Goal: Task Accomplishment & Management: Complete application form

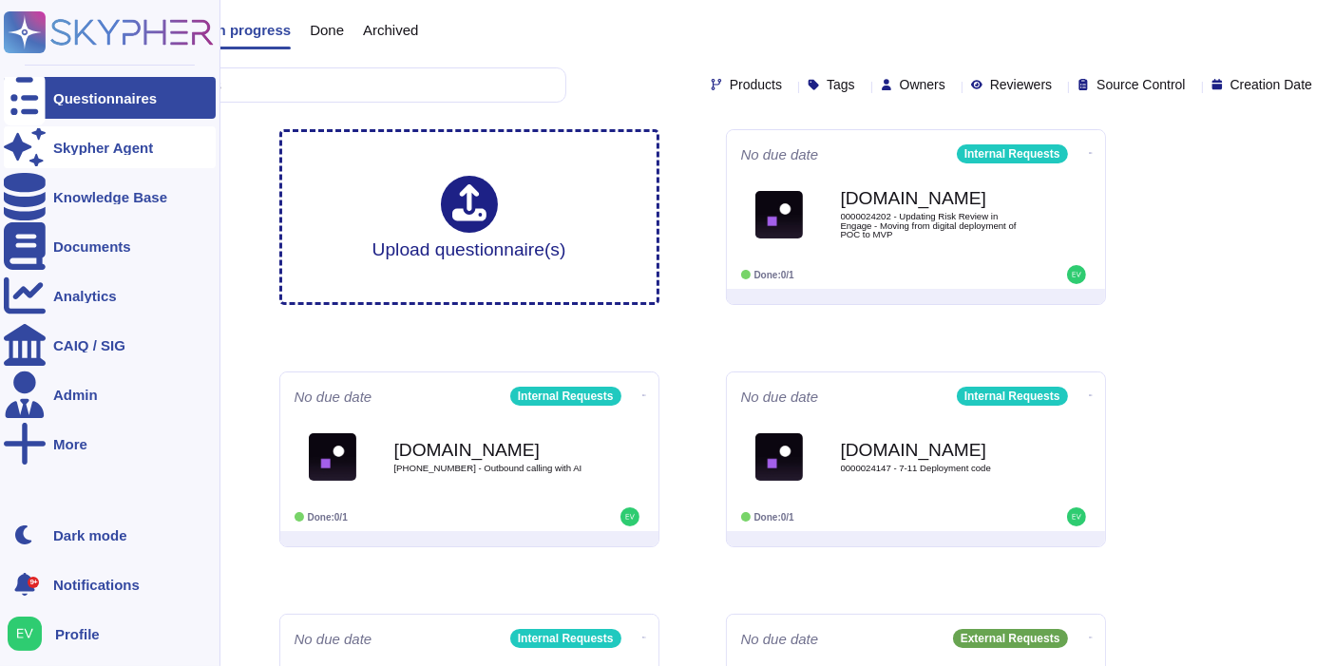
click at [55, 147] on div "Skypher Agent" at bounding box center [103, 148] width 100 height 14
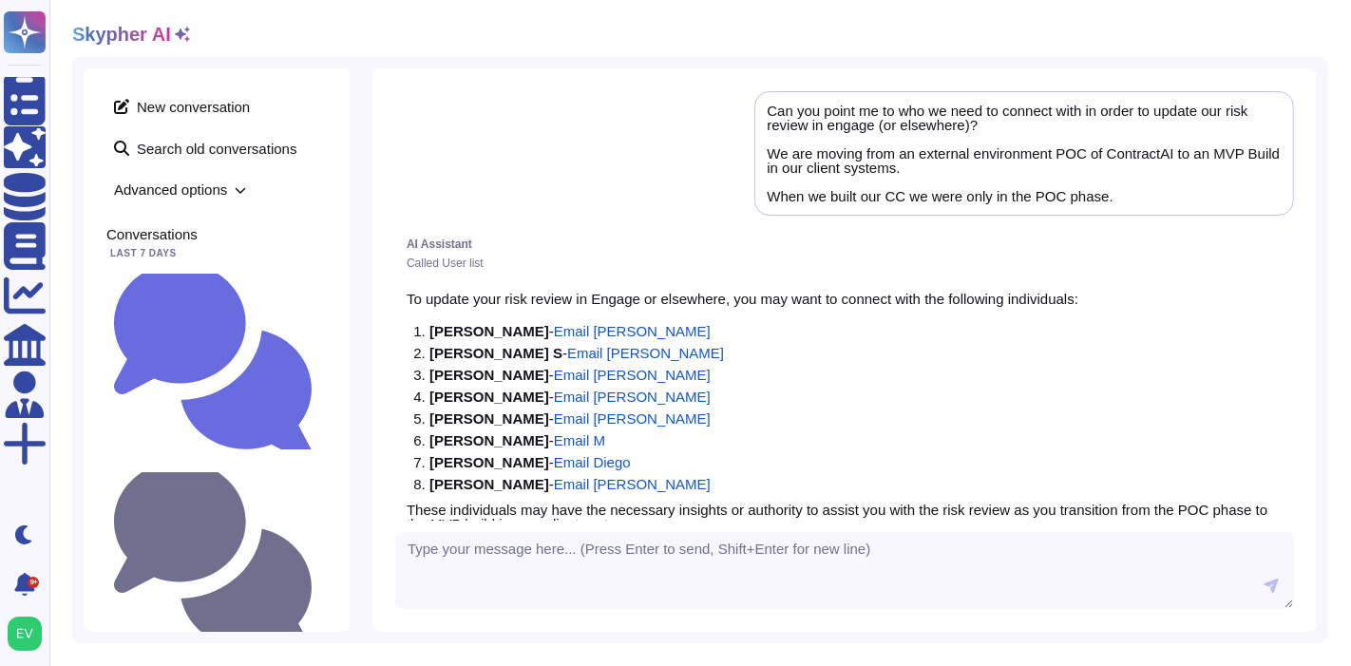
scroll to position [67, 0]
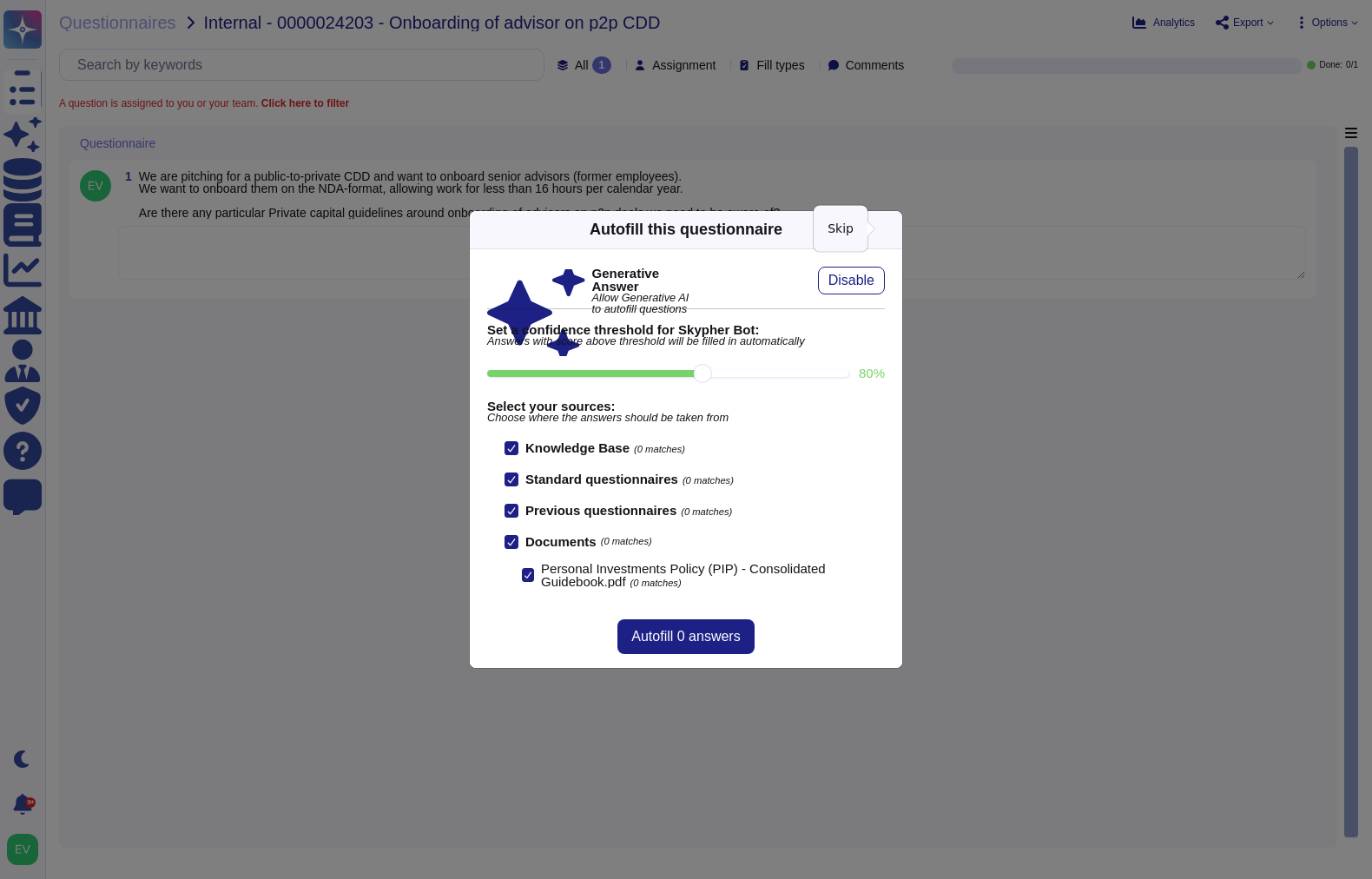
click at [892, 285] on icon at bounding box center [1058, 451] width 334 height 334
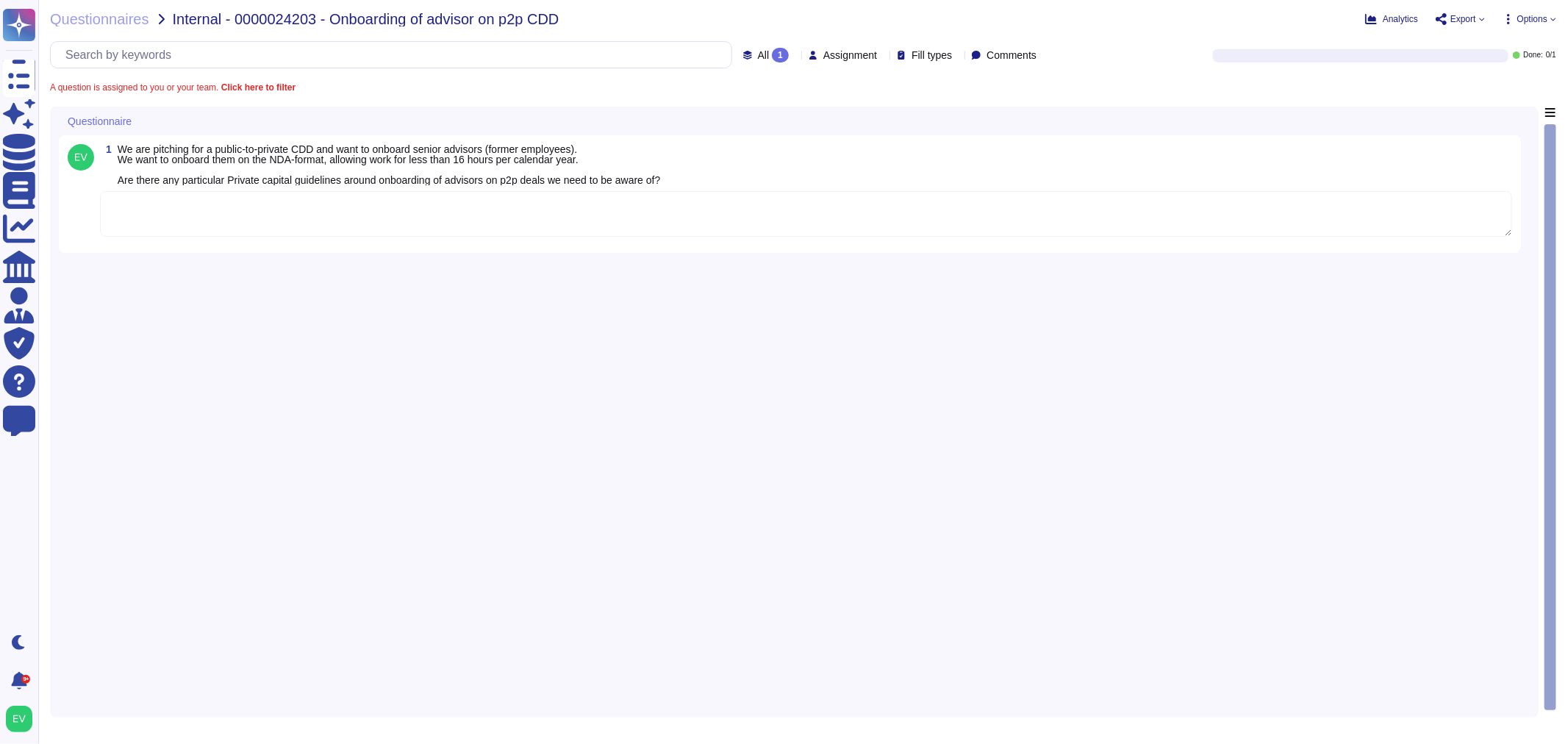
click at [223, 223] on textarea at bounding box center [805, 213] width 1412 height 46
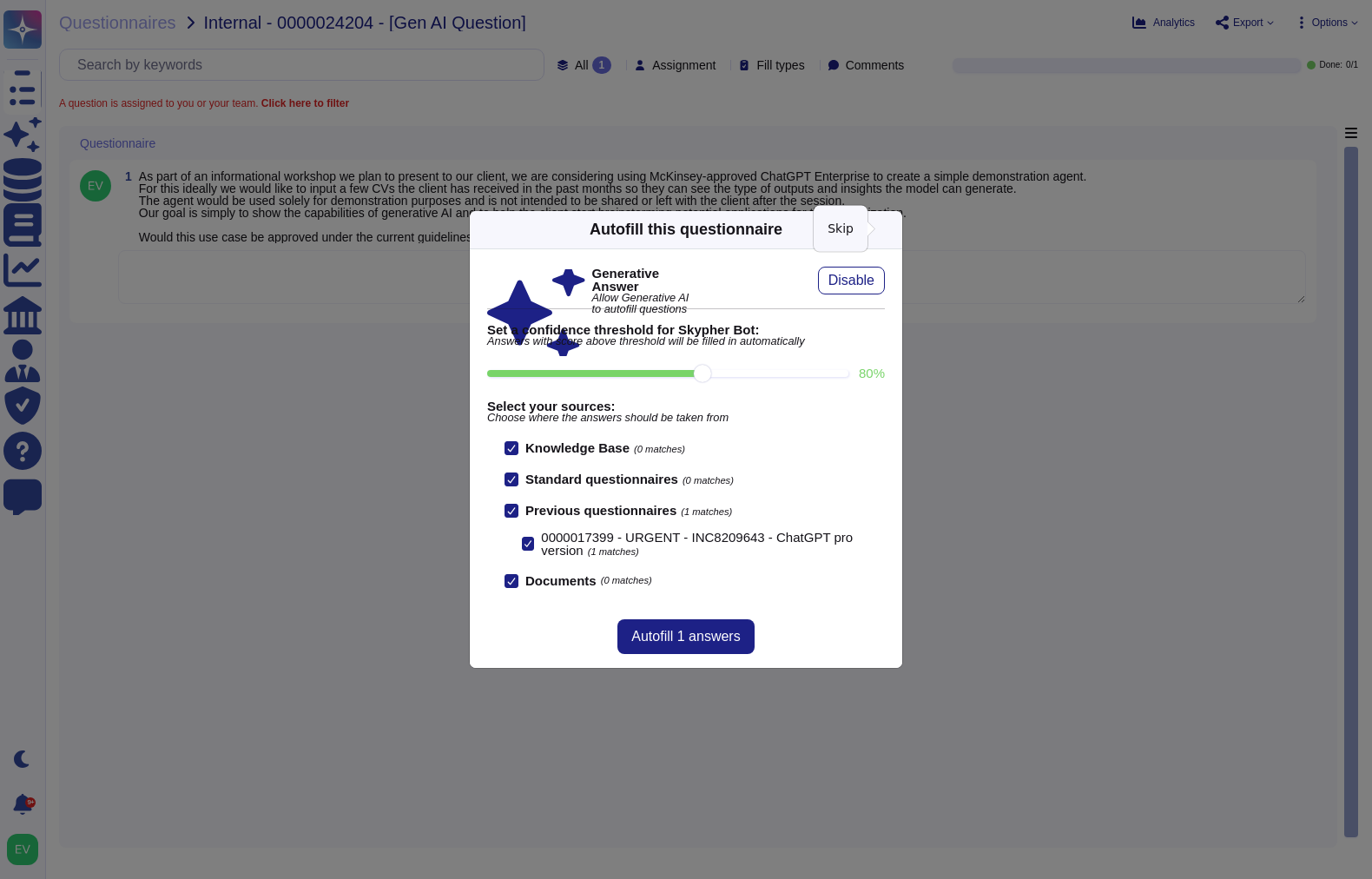
click at [892, 229] on icon at bounding box center [892, 229] width 0 height 0
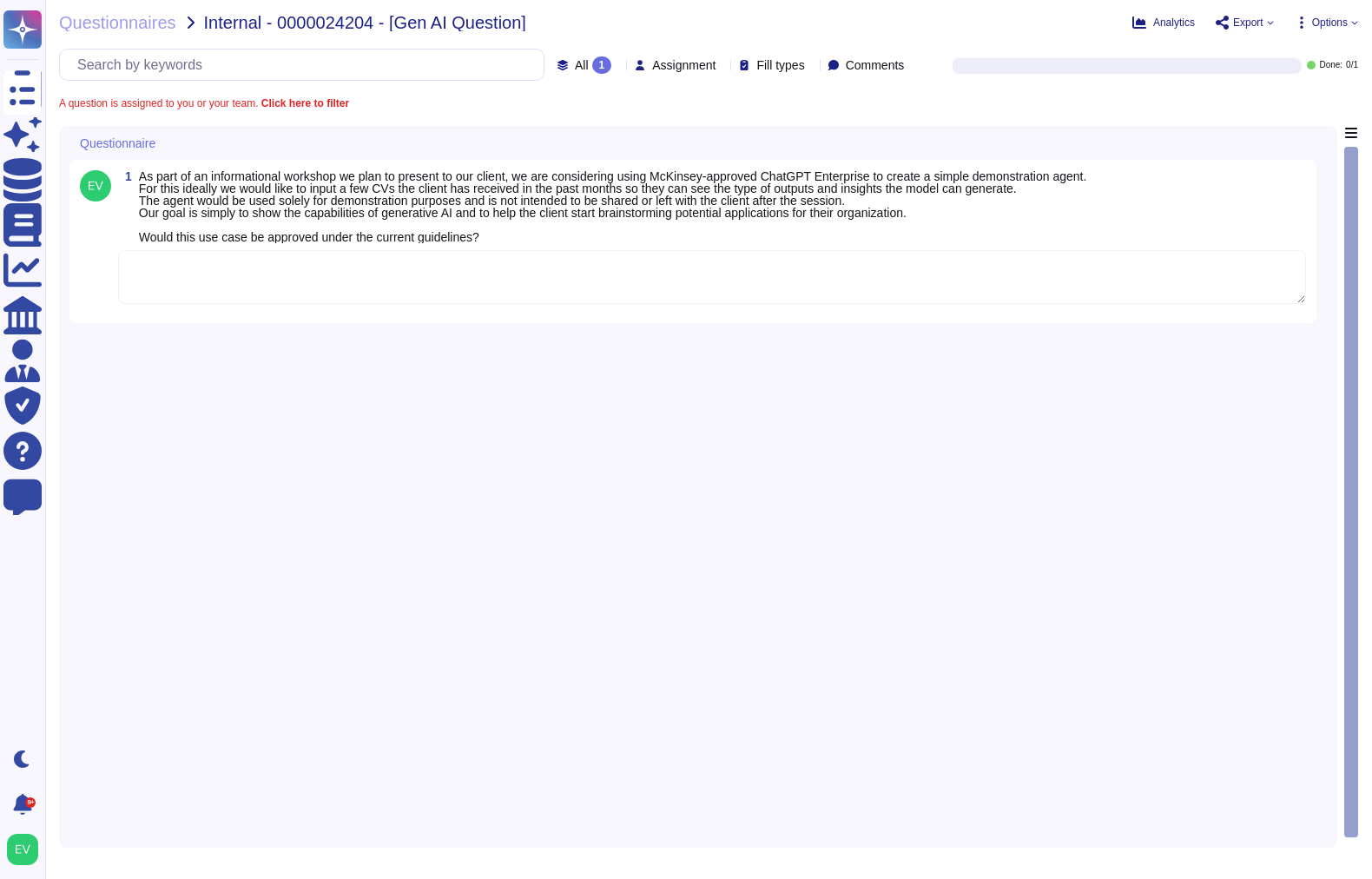
click at [538, 301] on textarea at bounding box center [712, 277] width 1188 height 54
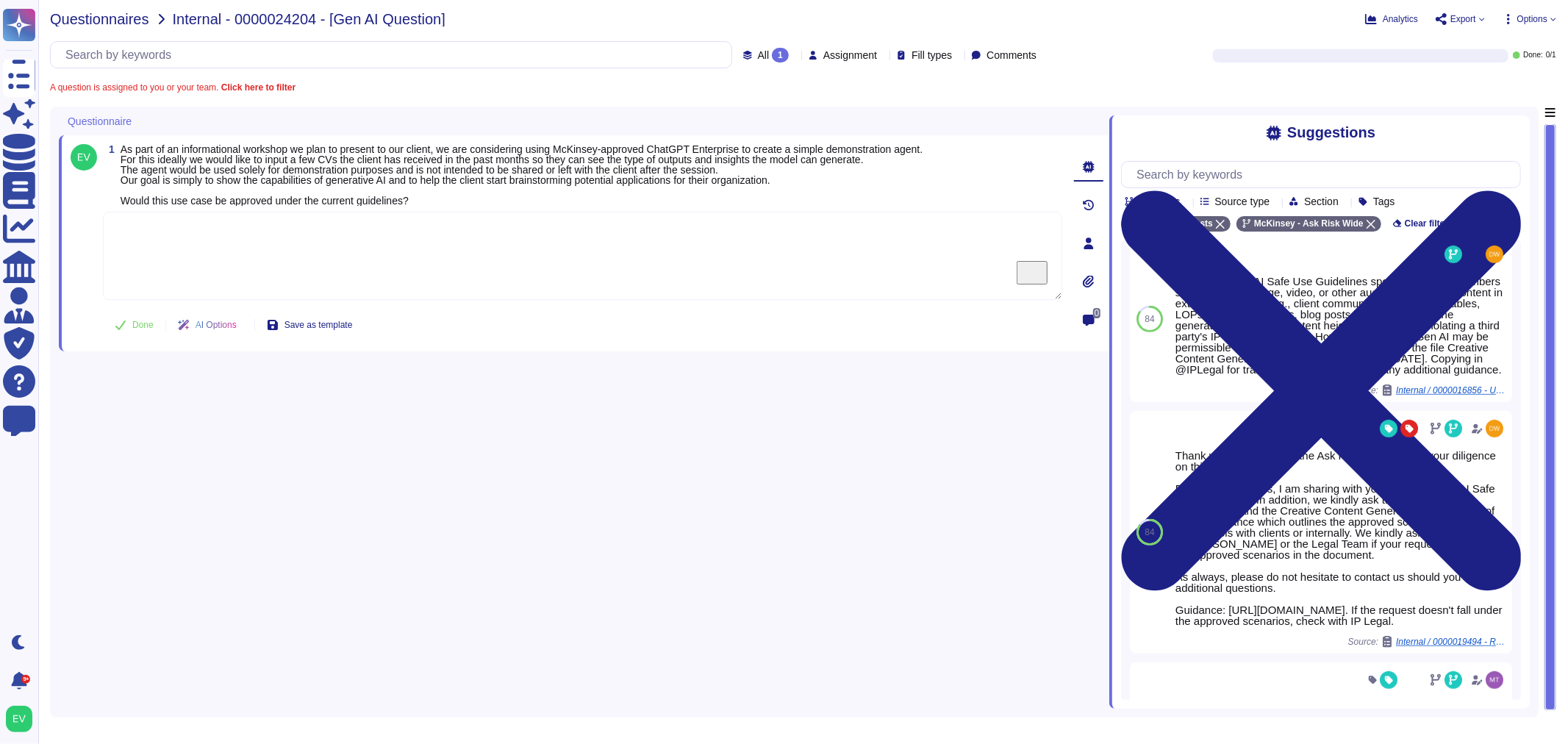
scroll to position [471, 0]
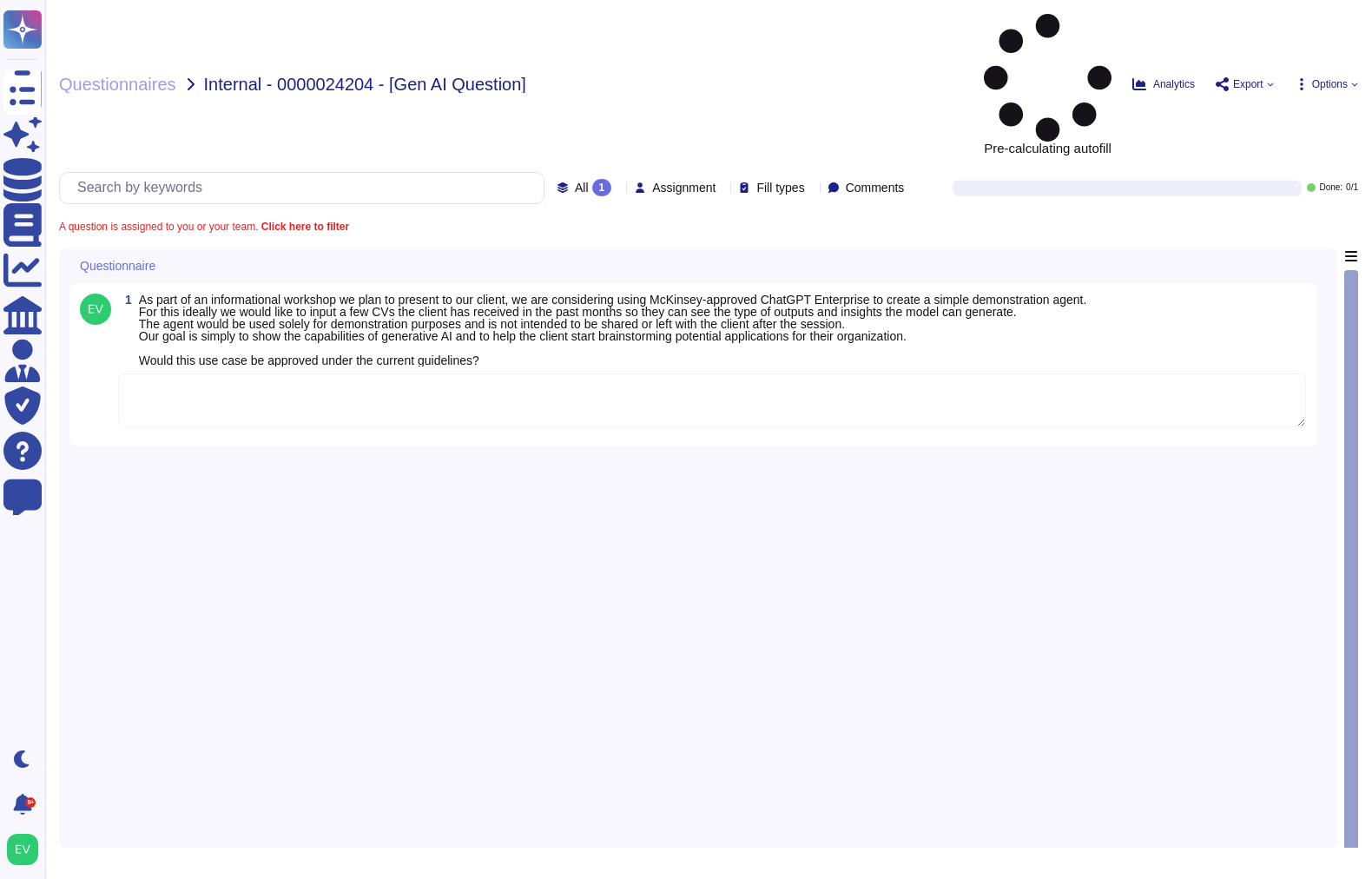
click at [391, 374] on textarea at bounding box center [712, 400] width 1188 height 54
click at [287, 292] on span "As part of an informational workshop we plan to present to our client, we are c…" at bounding box center [613, 330] width 949 height 75
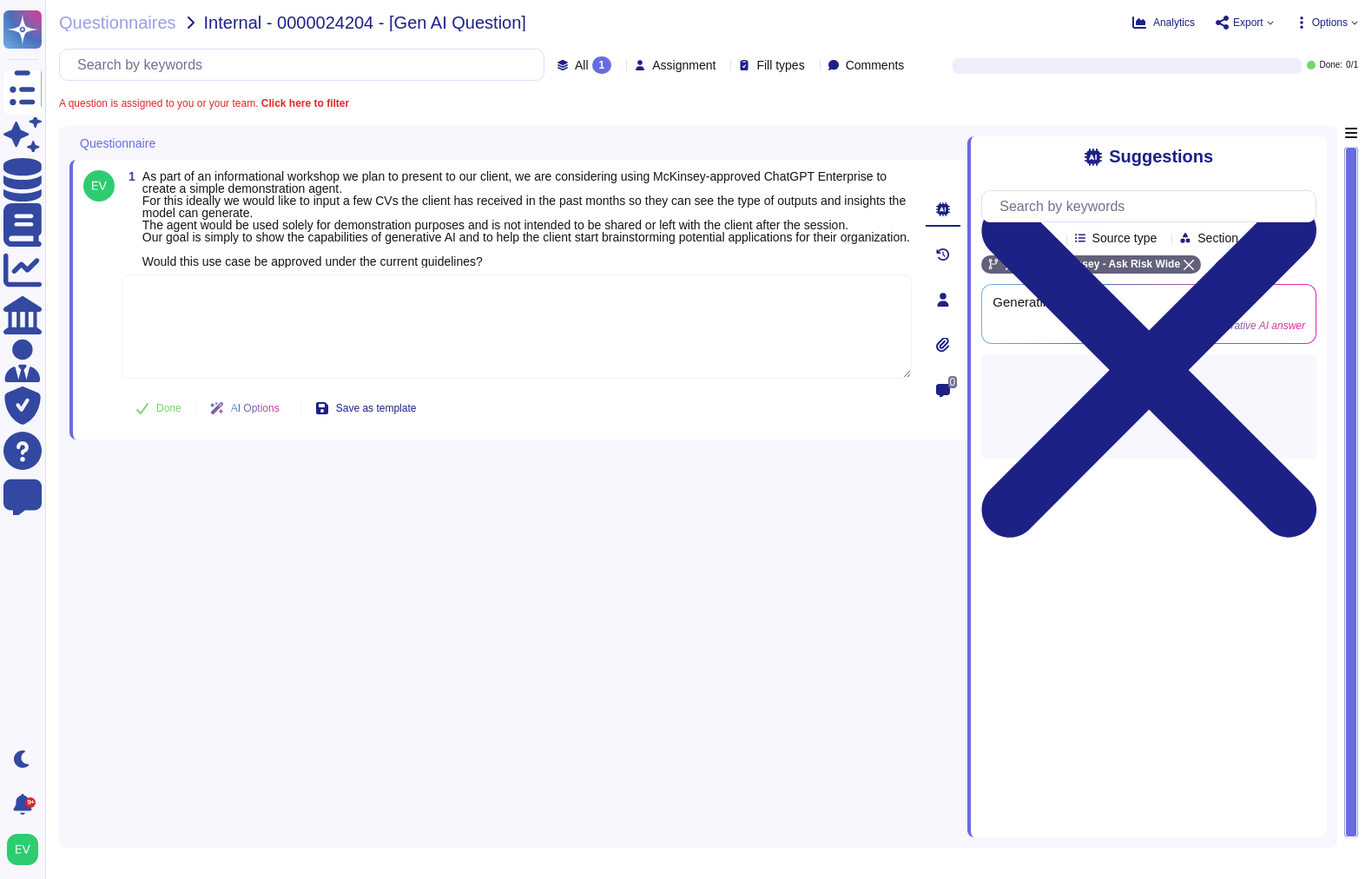
click at [247, 320] on textarea at bounding box center [516, 326] width 791 height 104
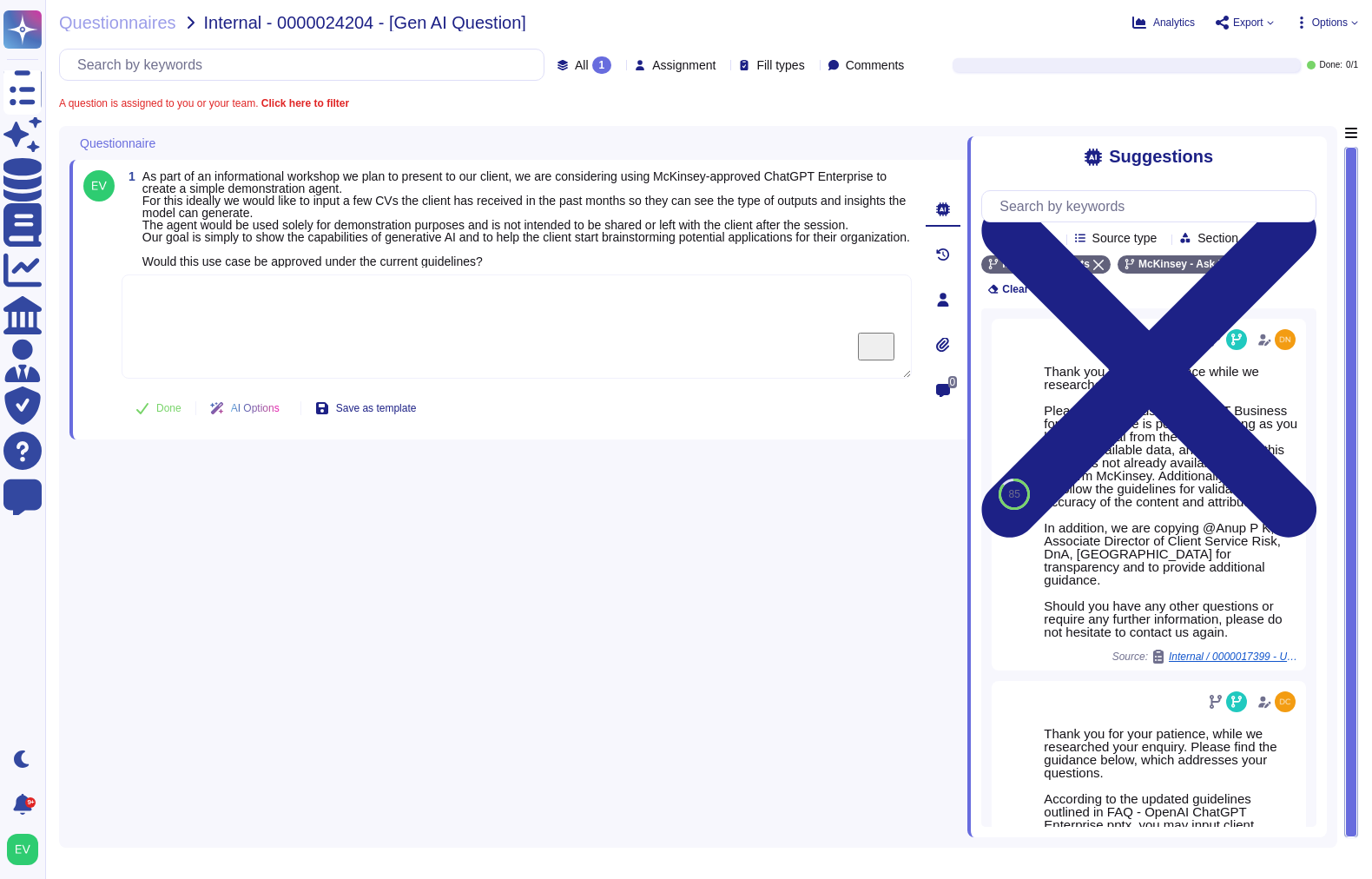
click at [236, 320] on textarea "To enrich screen reader interactions, please activate Accessibility in Grammarl…" at bounding box center [516, 326] width 791 height 104
paste textarea "Thank you for contacting the Ask Risk team (via Cybersecurity). As outlined in …"
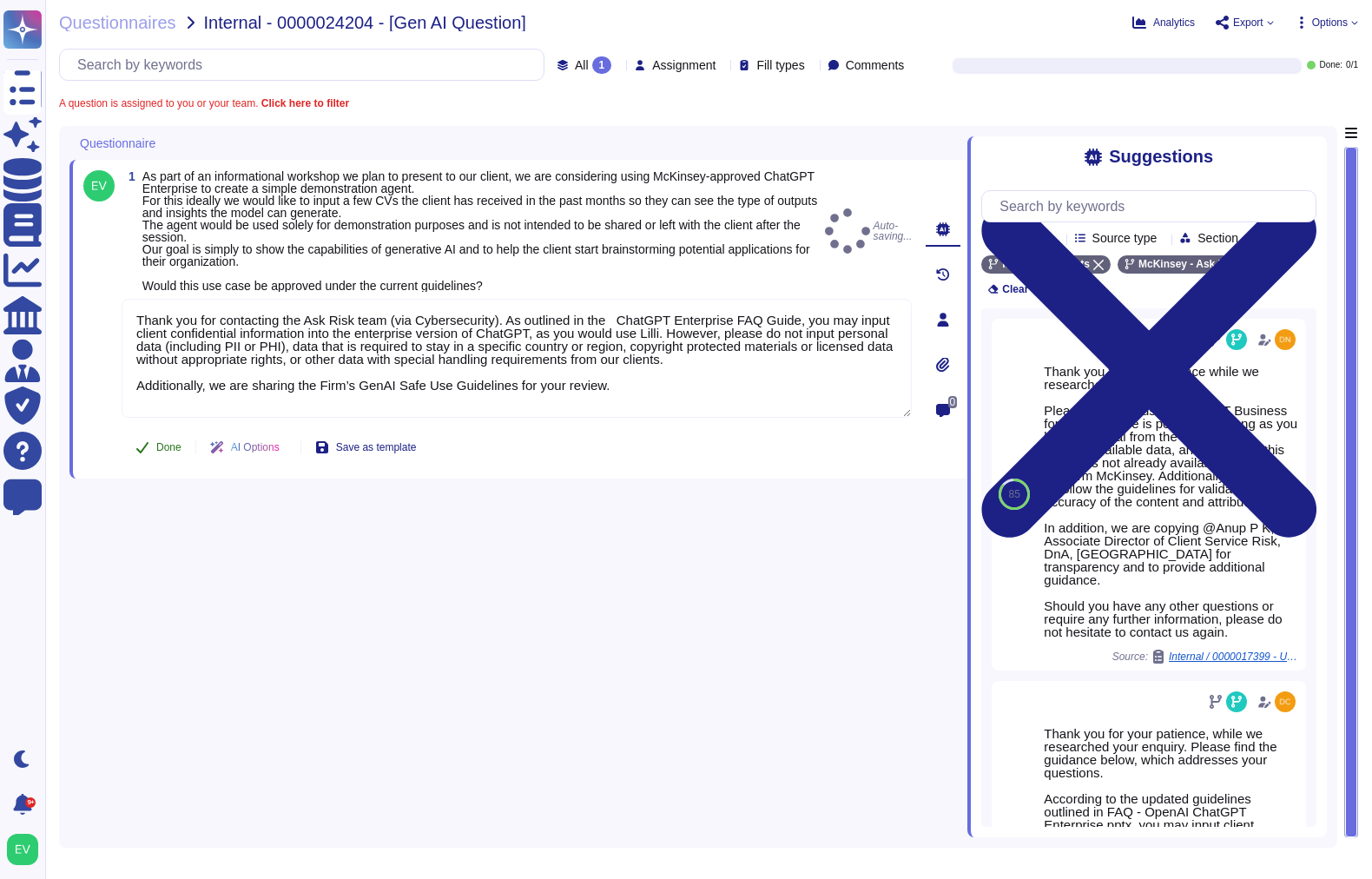
type textarea "Thank you for contacting the Ask Risk team (via Cybersecurity). As outlined in …"
click at [154, 427] on div "Done AI Options Save as template" at bounding box center [275, 448] width 308 height 42
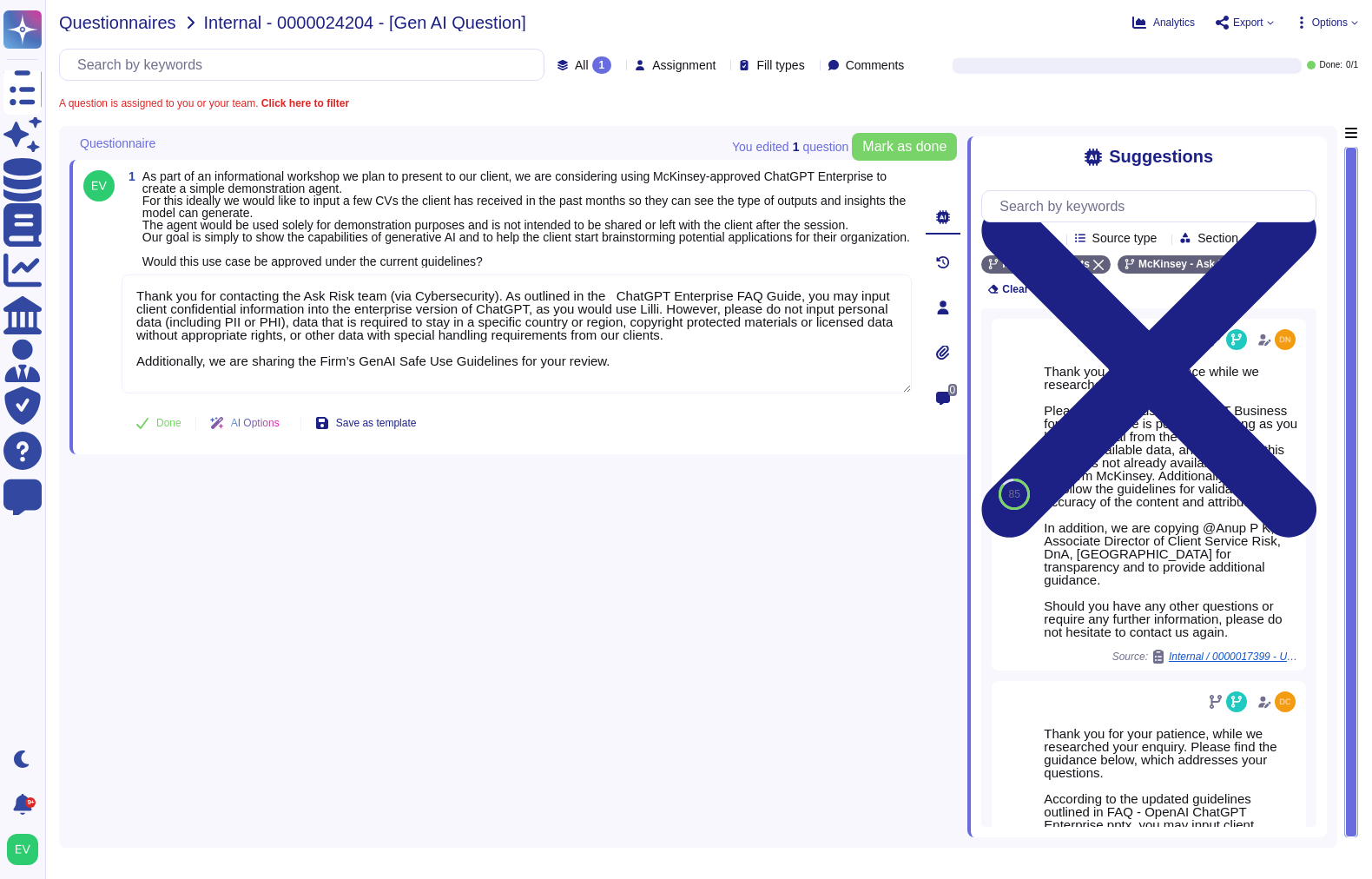
click at [101, 25] on span "Questionnaires" at bounding box center [118, 22] width 117 height 17
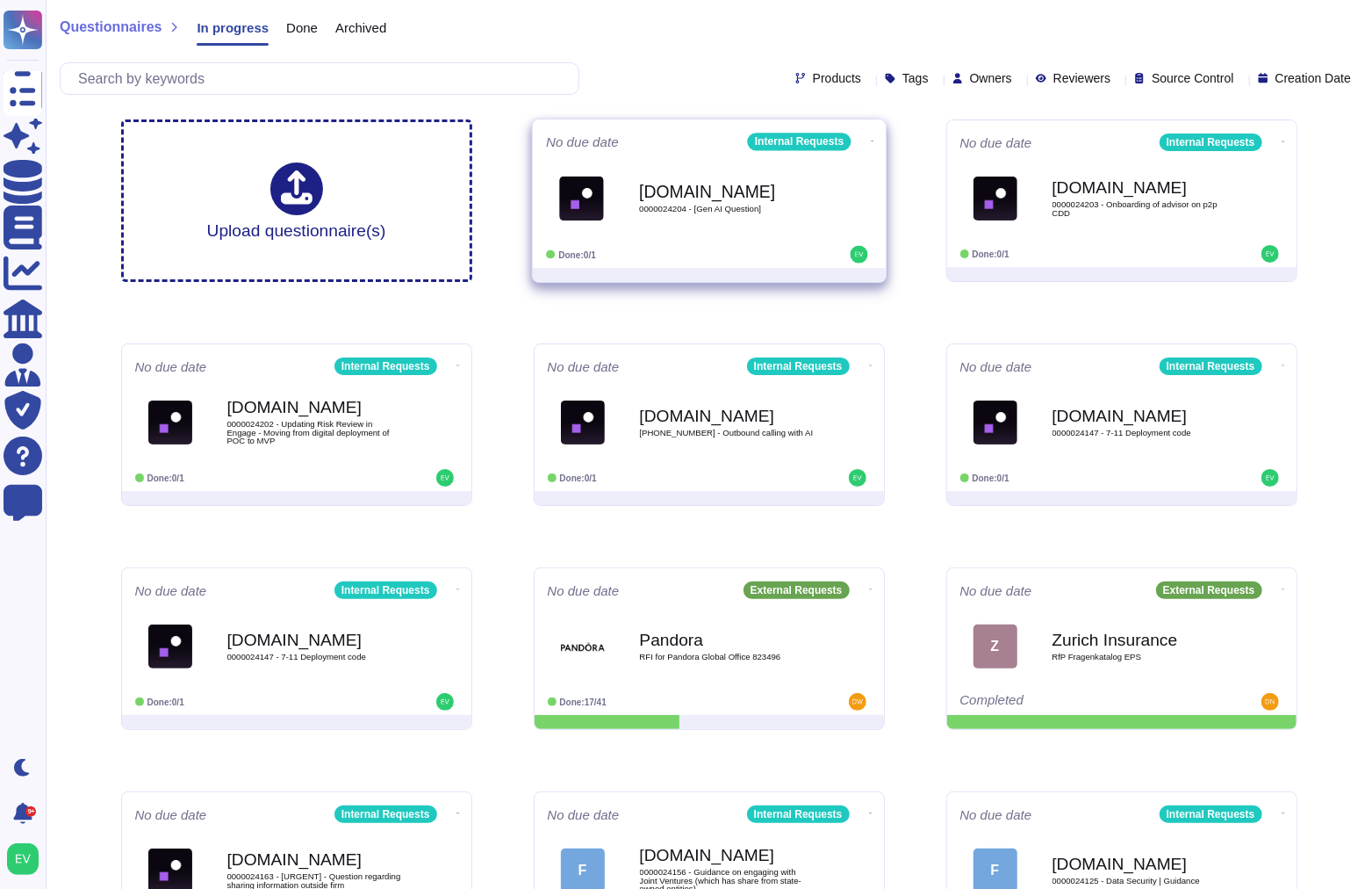
click at [722, 174] on div "Force.com 0000024204 - [Gen AI Question]" at bounding box center [728, 198] width 177 height 71
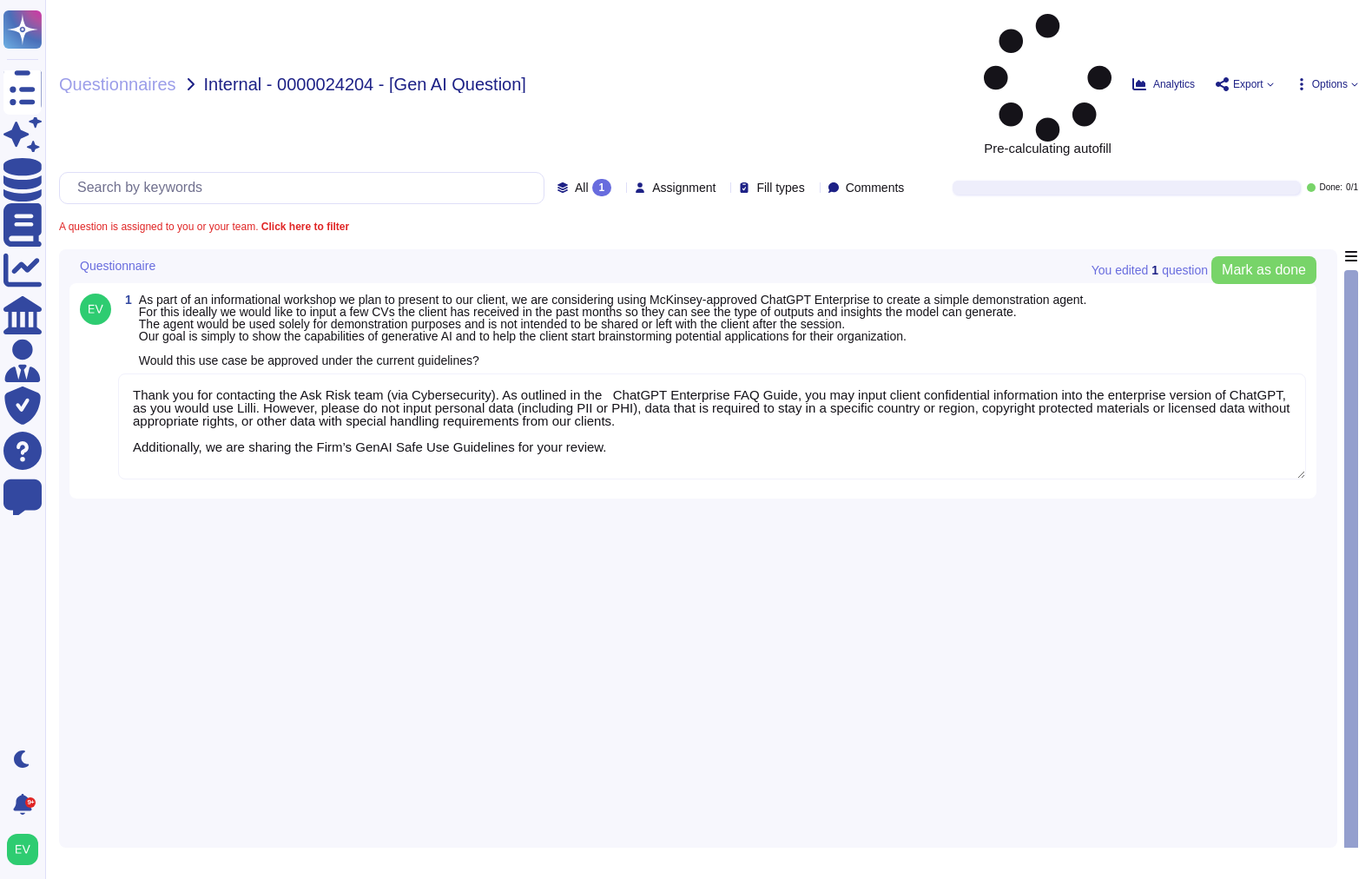
type textarea "Thank you for contacting the Ask Risk team (via Cybersecurity). As outlined in …"
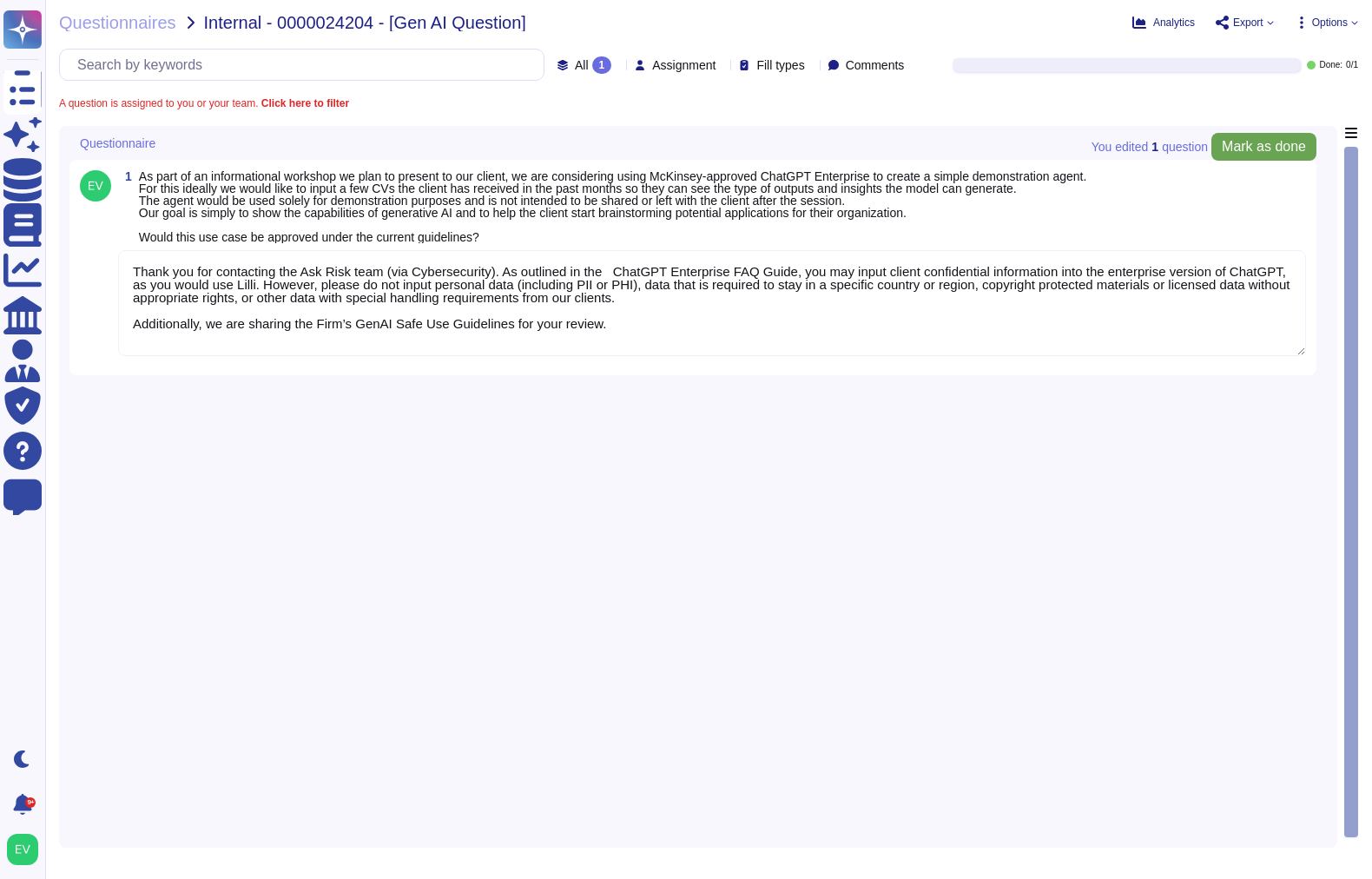
click at [1249, 143] on span "Mark as done" at bounding box center [1264, 146] width 84 height 14
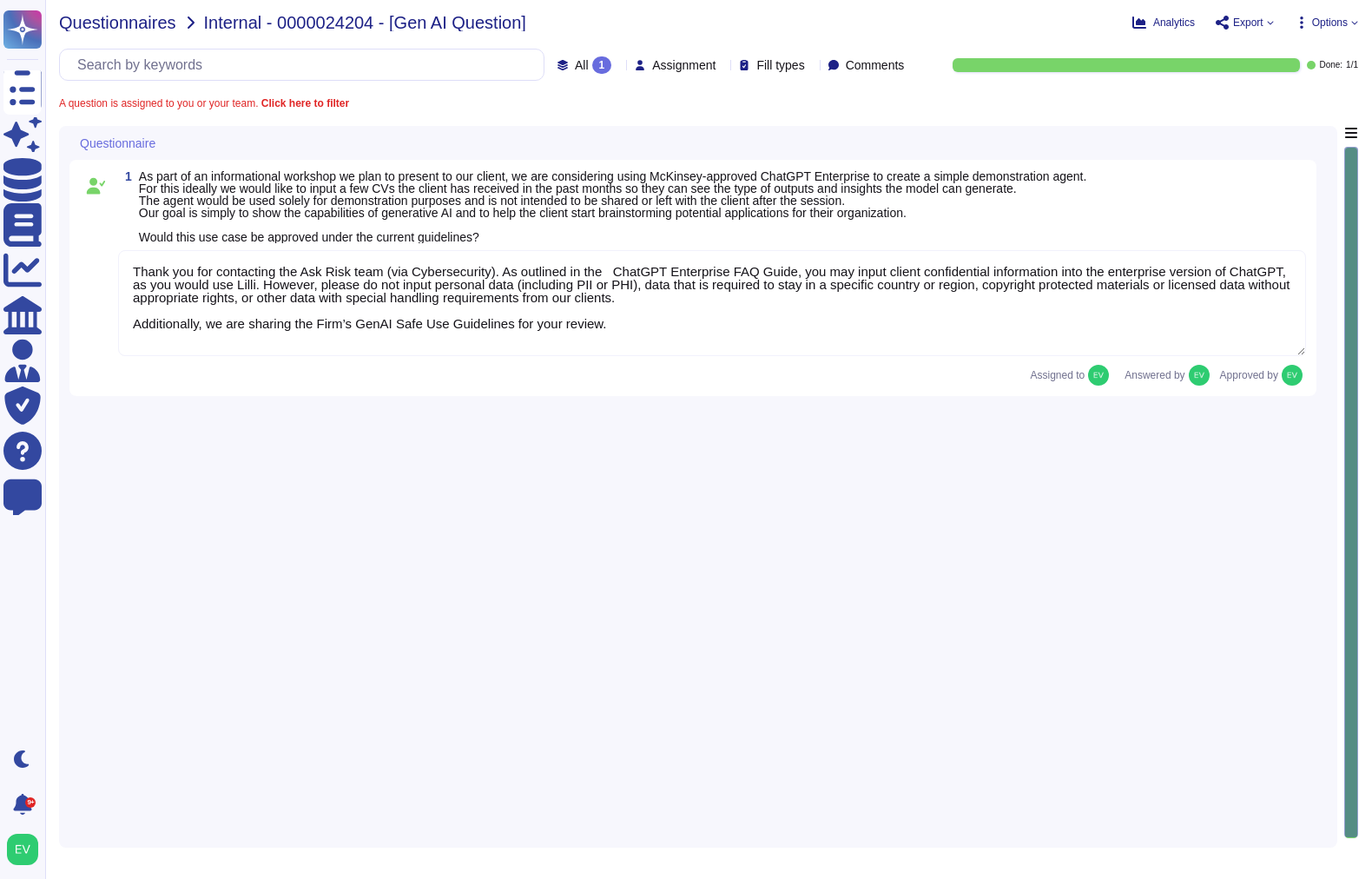
click at [120, 26] on span "Questionnaires" at bounding box center [118, 22] width 117 height 17
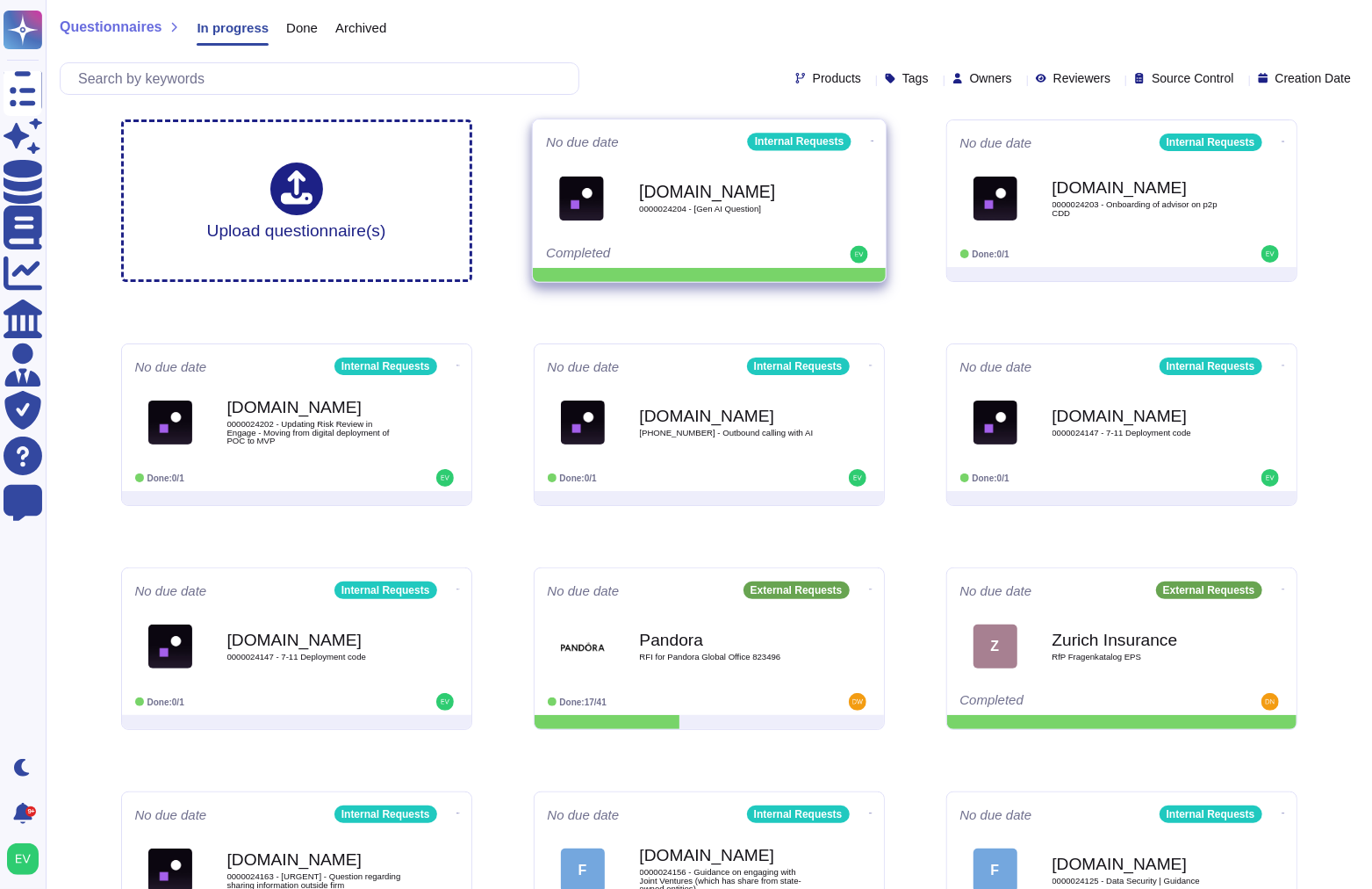
click at [870, 139] on icon at bounding box center [872, 140] width 4 height 5
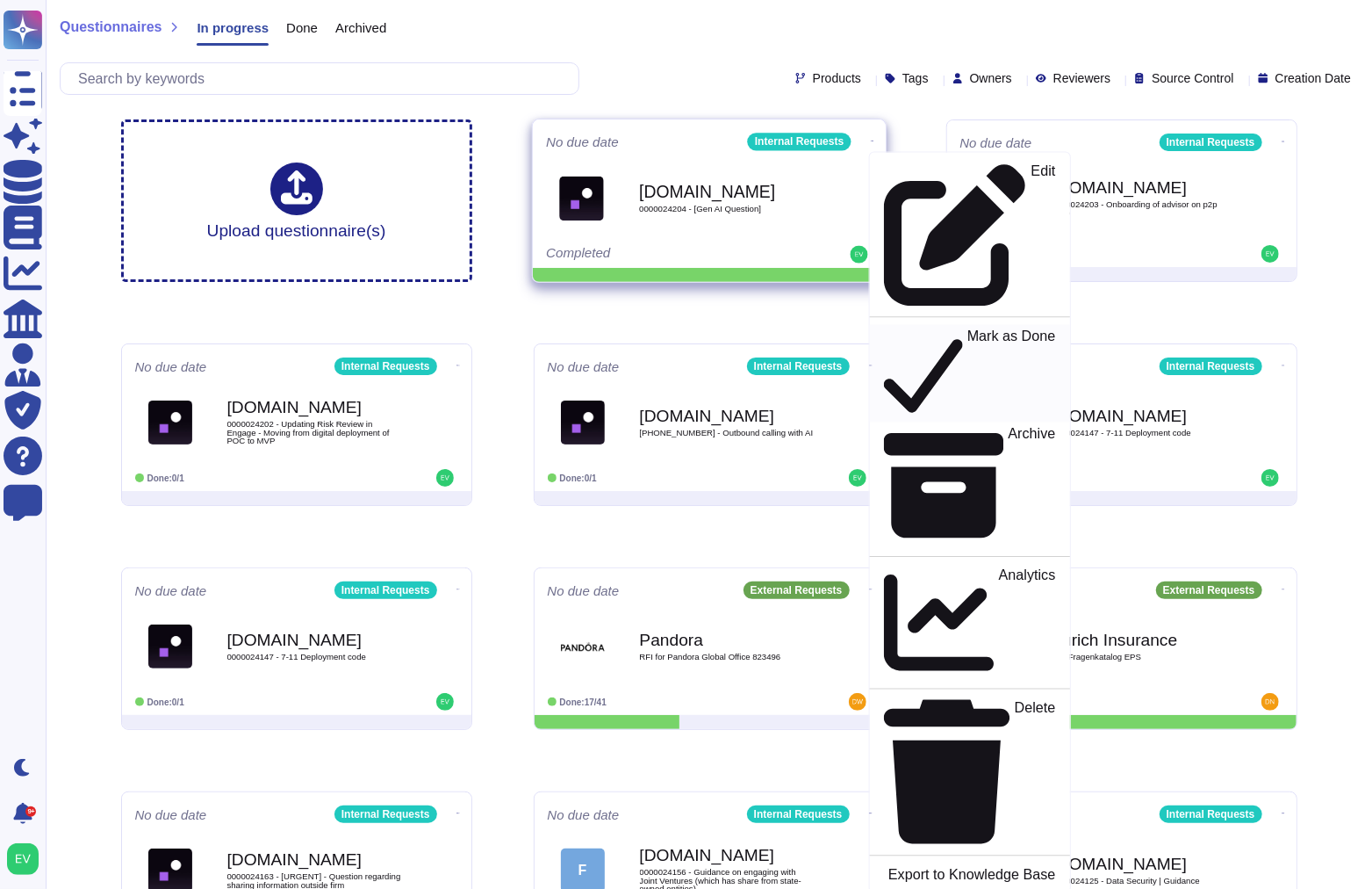
click at [966, 329] on p "Mark as Done" at bounding box center [1011, 373] width 89 height 90
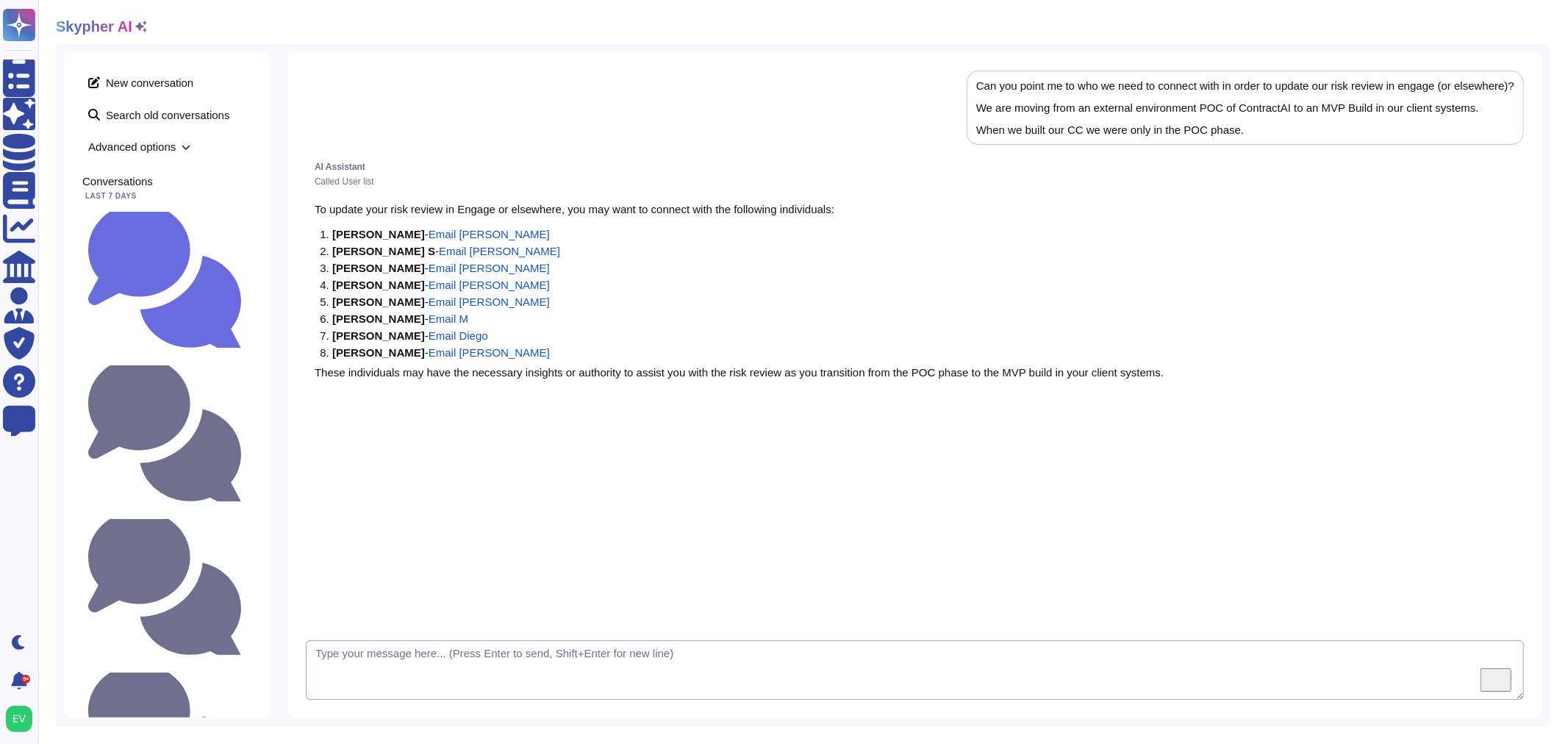
scroll to position [4, 0]
